Goal: Task Accomplishment & Management: Manage account settings

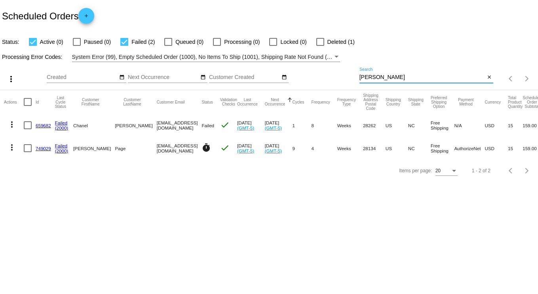
drag, startPoint x: 396, startPoint y: 80, endPoint x: 205, endPoint y: 61, distance: 192.3
click at [205, 61] on app-dashboard-scheduled-orders "Scheduled Orders add Status: Active (0) Paused (0) Failed (2) Queued (0) Proces…" at bounding box center [269, 91] width 538 height 182
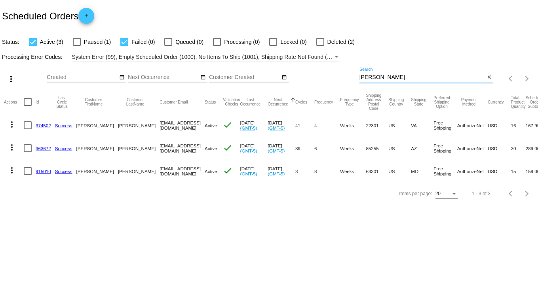
drag, startPoint x: 390, startPoint y: 76, endPoint x: 310, endPoint y: 78, distance: 80.3
click at [310, 78] on div "more_vert Sep Jan Feb Mar [DATE]" at bounding box center [269, 76] width 538 height 28
type input "[PERSON_NAME]"
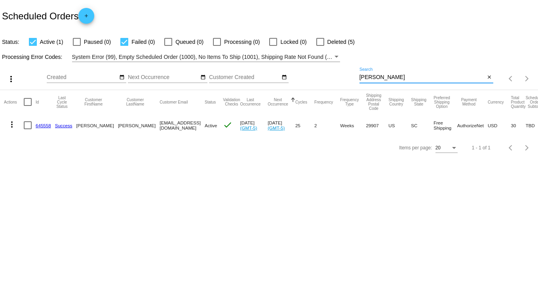
click at [43, 125] on link "645558" at bounding box center [43, 125] width 15 height 5
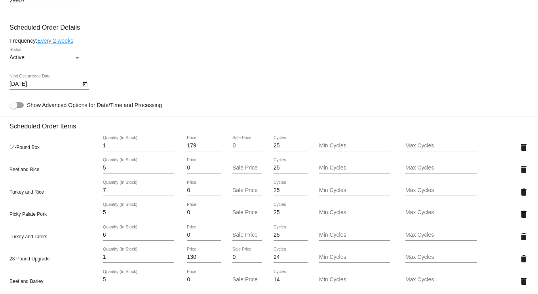
scroll to position [435, 0]
click at [86, 86] on icon "Open calendar" at bounding box center [85, 83] width 4 height 5
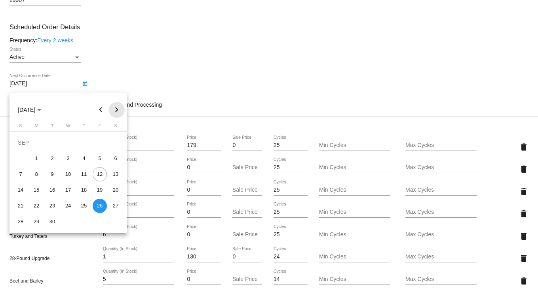
click at [118, 108] on button "Next month" at bounding box center [117, 110] width 16 height 16
click at [101, 142] on div "3" at bounding box center [100, 143] width 14 height 14
type input "[DATE]"
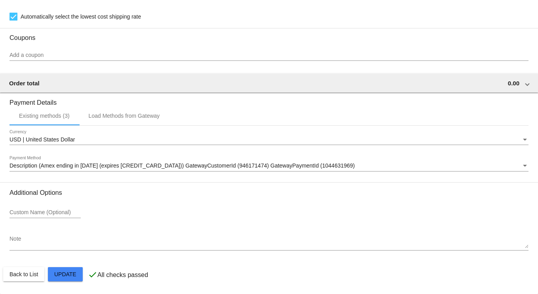
scroll to position [804, 0]
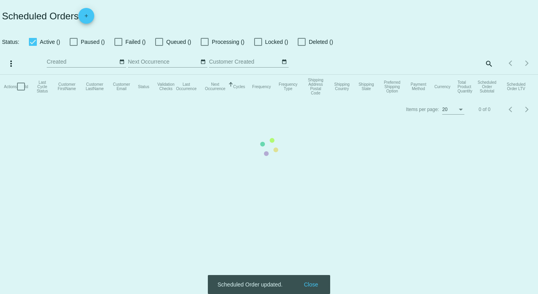
checkbox input "true"
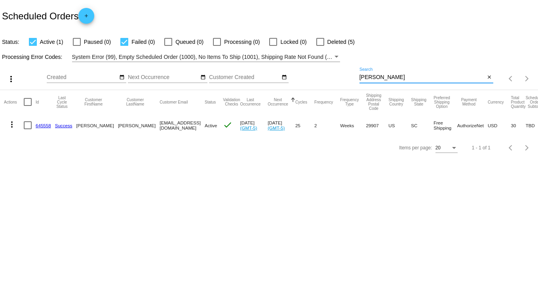
drag, startPoint x: 350, startPoint y: 80, endPoint x: 270, endPoint y: 80, distance: 80.3
click at [279, 80] on div "more_vert Sep Jan Feb Mar [DATE]" at bounding box center [269, 76] width 538 height 28
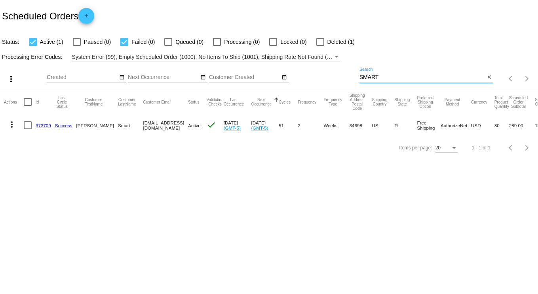
drag, startPoint x: 390, startPoint y: 76, endPoint x: 297, endPoint y: 72, distance: 93.0
click at [303, 77] on div "more_vert Sep Jan Feb Mar [DATE]" at bounding box center [269, 76] width 538 height 28
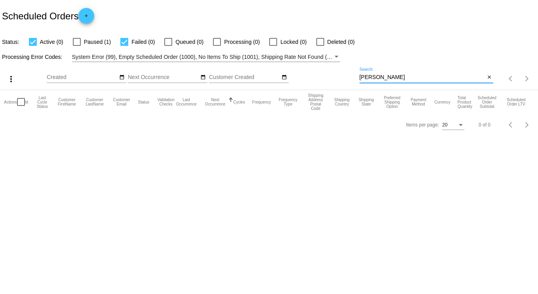
drag, startPoint x: 391, startPoint y: 80, endPoint x: 304, endPoint y: 82, distance: 87.4
click at [311, 82] on div "more_vert Sep Jan Feb Mar [DATE]" at bounding box center [269, 76] width 538 height 28
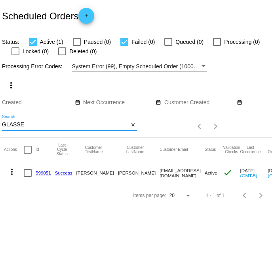
click at [185, 4] on div "Scheduled Orders add" at bounding box center [136, 16] width 272 height 32
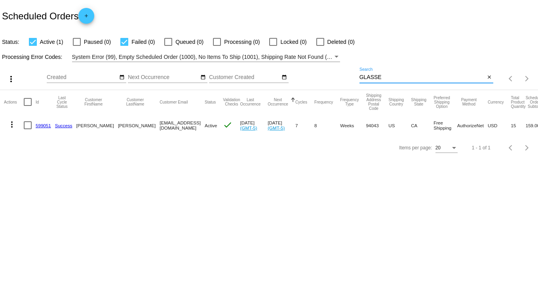
drag, startPoint x: 390, startPoint y: 77, endPoint x: 274, endPoint y: 76, distance: 115.9
click at [275, 76] on div "more_vert Sep Jan Feb Mar [DATE]" at bounding box center [269, 76] width 538 height 28
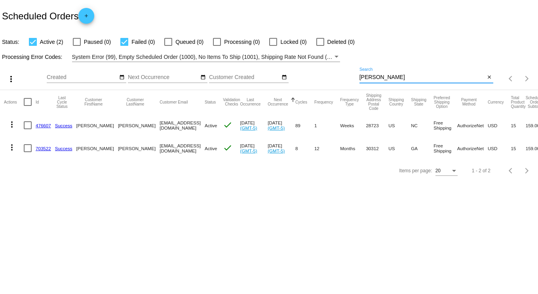
type input "[PERSON_NAME]"
click at [10, 149] on mat-icon "more_vert" at bounding box center [11, 147] width 9 height 9
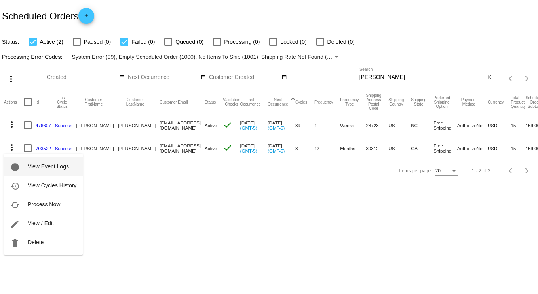
click at [46, 166] on span "View Event Logs" at bounding box center [48, 166] width 41 height 6
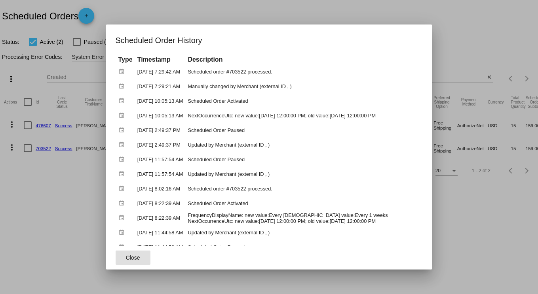
click at [453, 203] on div at bounding box center [269, 147] width 538 height 294
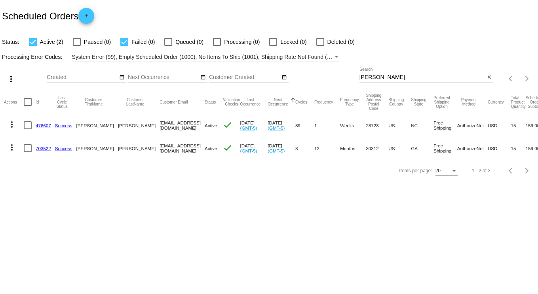
click at [42, 148] on link "703522" at bounding box center [43, 148] width 15 height 5
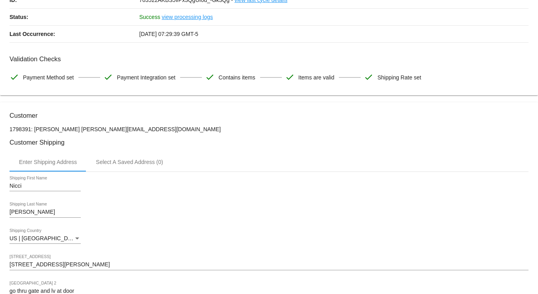
scroll to position [79, 0]
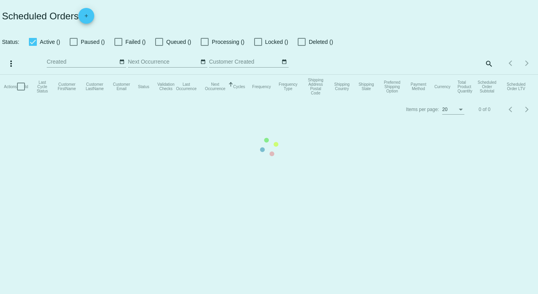
checkbox input "true"
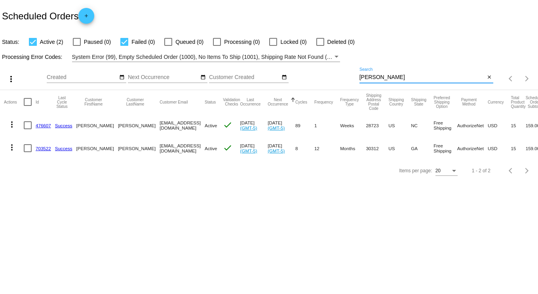
drag, startPoint x: 395, startPoint y: 78, endPoint x: 305, endPoint y: 56, distance: 92.4
click at [309, 55] on app-dashboard-scheduled-orders "Scheduled Orders add Status: Active (2) Paused (0) Failed (0) Queued (0) Proces…" at bounding box center [269, 91] width 538 height 182
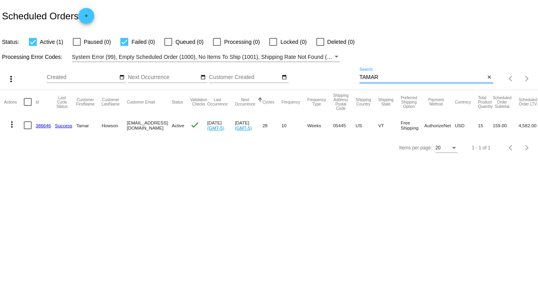
drag, startPoint x: 391, startPoint y: 78, endPoint x: 223, endPoint y: 85, distance: 167.9
click at [222, 86] on div "more_vert Sep Jan Feb Mar [DATE]" at bounding box center [269, 76] width 538 height 28
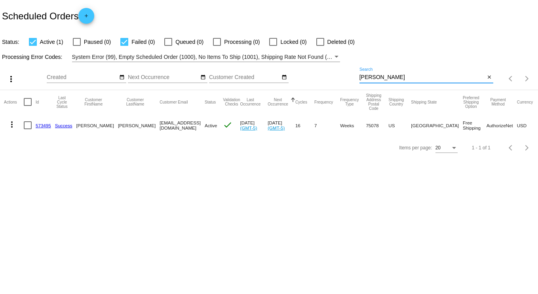
drag, startPoint x: 382, startPoint y: 76, endPoint x: 310, endPoint y: 63, distance: 72.2
click at [322, 67] on div "more_vert Sep Jan Feb Mar [DATE]" at bounding box center [269, 76] width 538 height 28
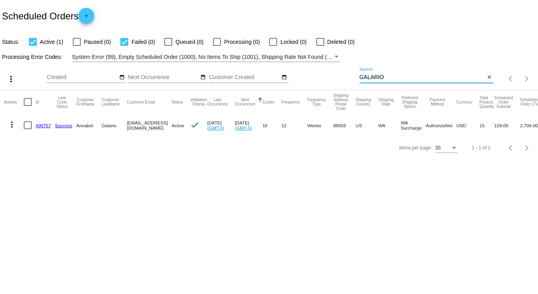
drag, startPoint x: 408, startPoint y: 80, endPoint x: 296, endPoint y: 75, distance: 112.0
click at [296, 75] on div "more_vert Sep Jan Feb Mar [DATE]" at bounding box center [269, 76] width 538 height 28
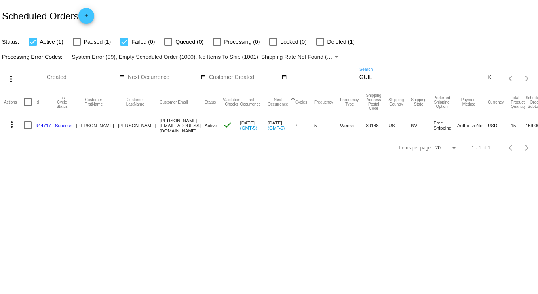
drag, startPoint x: 386, startPoint y: 76, endPoint x: 290, endPoint y: 71, distance: 95.4
click at [290, 71] on div "more_vert Sep Jan Feb Mar [DATE]" at bounding box center [269, 76] width 538 height 28
drag, startPoint x: 395, startPoint y: 78, endPoint x: 278, endPoint y: 76, distance: 117.1
click at [279, 78] on div "more_vert Sep Jan Feb Mar [DATE]" at bounding box center [269, 76] width 538 height 28
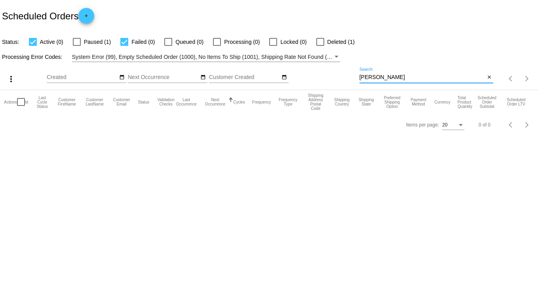
type input "[PERSON_NAME]"
click at [80, 43] on div at bounding box center [77, 42] width 8 height 8
click at [77, 46] on input "Paused (1)" at bounding box center [76, 46] width 0 height 0
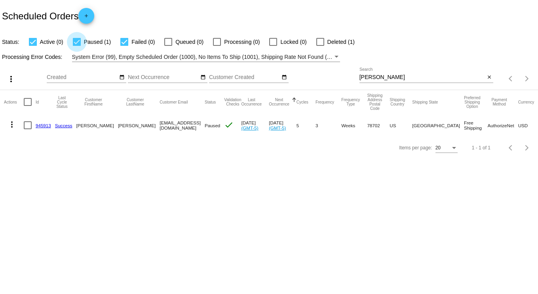
click at [81, 43] on label "Paused (1)" at bounding box center [92, 41] width 38 height 9
click at [77, 46] on input "Paused (1)" at bounding box center [76, 46] width 0 height 0
checkbox input "false"
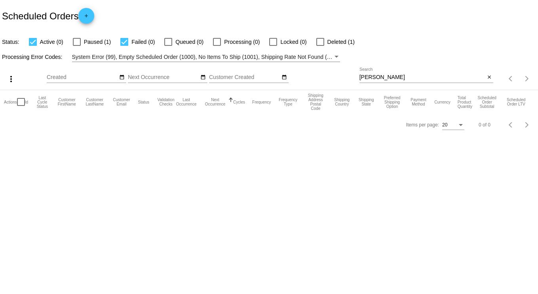
drag, startPoint x: 375, startPoint y: 80, endPoint x: 308, endPoint y: 62, distance: 69.8
click at [313, 65] on div "more_vert Sep Jan Feb Mar [DATE]" at bounding box center [269, 76] width 538 height 28
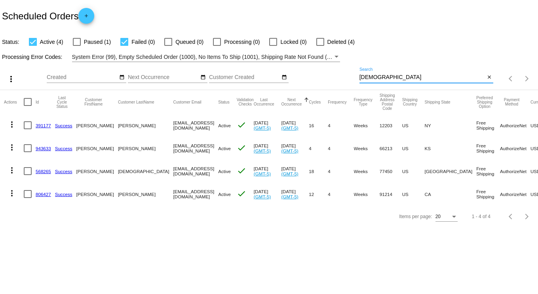
drag, startPoint x: 241, startPoint y: 65, endPoint x: 231, endPoint y: 60, distance: 11.5
click at [230, 62] on app-dashboard-scheduled-orders "Scheduled Orders add Status: Active (4) Paused (1) Failed (0) Queued (0) Proces…" at bounding box center [269, 114] width 538 height 228
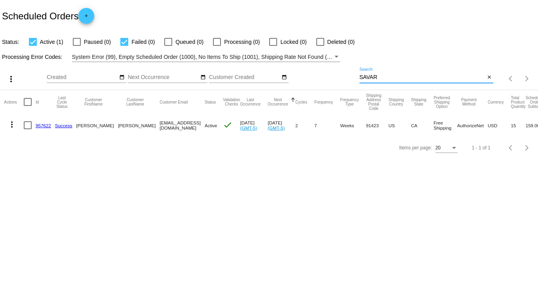
drag, startPoint x: 393, startPoint y: 79, endPoint x: 305, endPoint y: 67, distance: 88.2
click at [305, 67] on div "more_vert Sep Jan Feb Mar [DATE]" at bounding box center [269, 76] width 538 height 28
click at [344, 4] on div "Scheduled Orders add" at bounding box center [269, 16] width 538 height 32
drag, startPoint x: 377, startPoint y: 74, endPoint x: 326, endPoint y: 73, distance: 51.4
click at [326, 73] on div "more_vert Sep Jan Feb Mar [DATE]" at bounding box center [269, 76] width 538 height 28
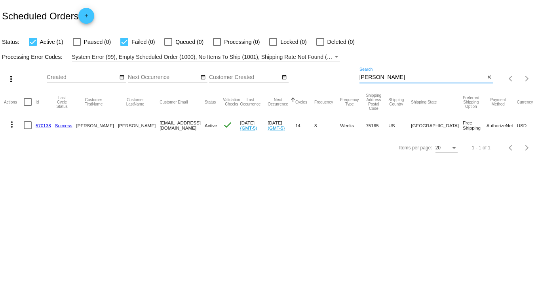
type input "[PERSON_NAME]"
click at [38, 127] on link "570138" at bounding box center [43, 125] width 15 height 5
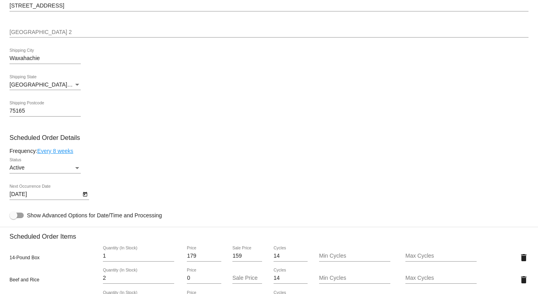
scroll to position [396, 0]
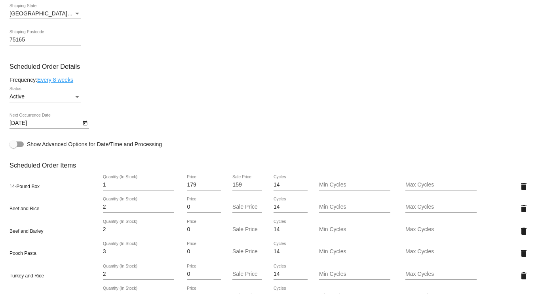
click at [87, 126] on icon "Open calendar" at bounding box center [85, 123] width 4 height 5
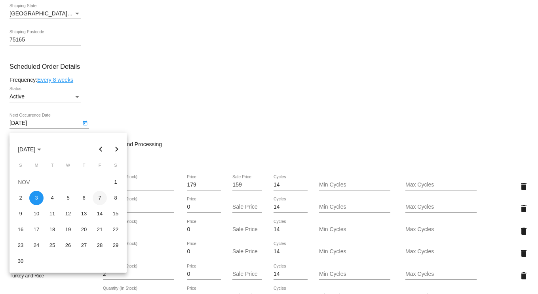
click at [101, 200] on div "7" at bounding box center [100, 198] width 14 height 14
type input "[DATE]"
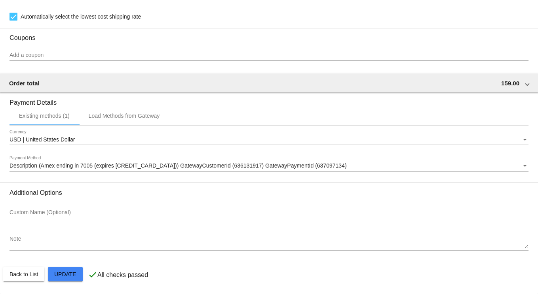
scroll to position [804, 0]
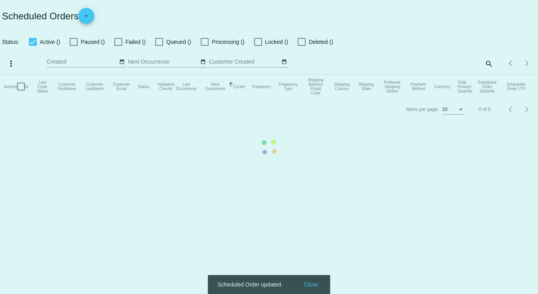
checkbox input "true"
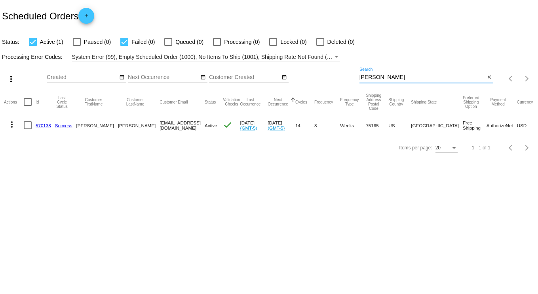
drag, startPoint x: 386, startPoint y: 79, endPoint x: 259, endPoint y: 59, distance: 128.2
click at [259, 59] on app-dashboard-scheduled-orders "Scheduled Orders add Status: Active (1) Paused (0) Failed (0) Queued (0) Proces…" at bounding box center [269, 79] width 538 height 159
type input "padill"
